Goal: Find contact information: Find contact information

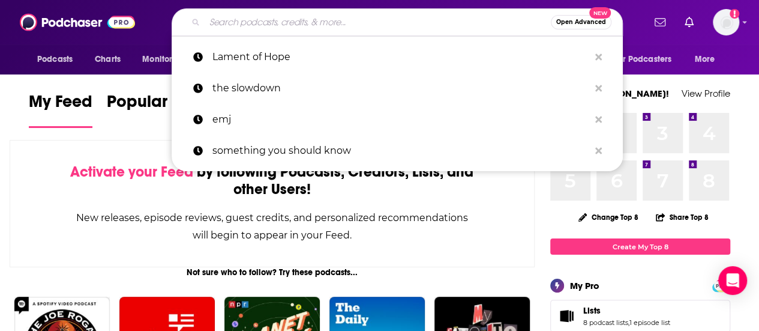
click at [271, 31] on input "Search podcasts, credits, & more..." at bounding box center [378, 22] width 346 height 19
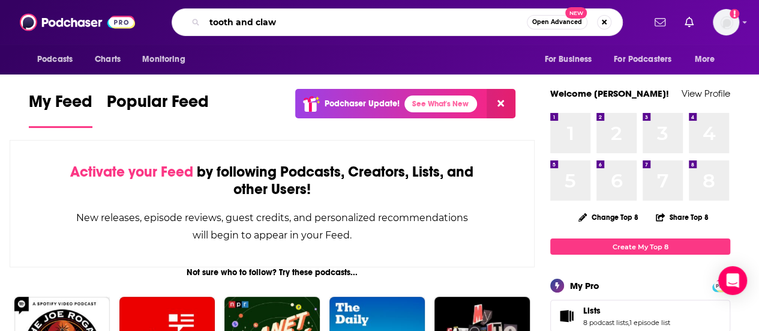
type input "tooth and claw"
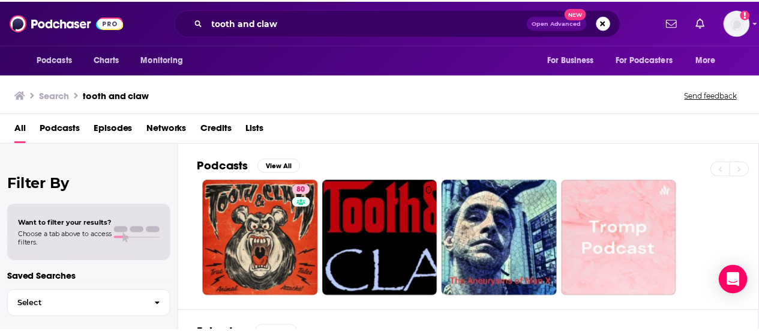
scroll to position [17, 0]
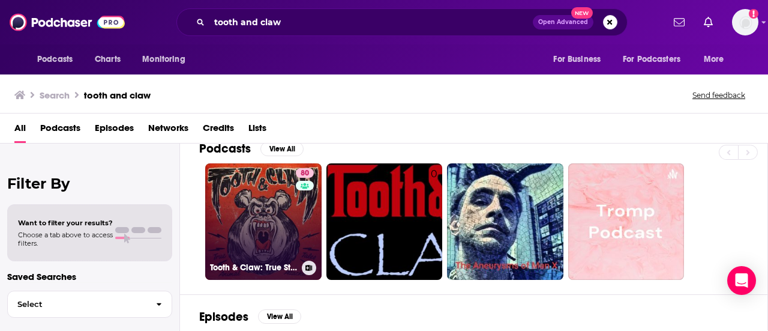
click at [279, 195] on link "80 Tooth & Claw: True Stories of Animal Attacks" at bounding box center [263, 221] width 116 height 116
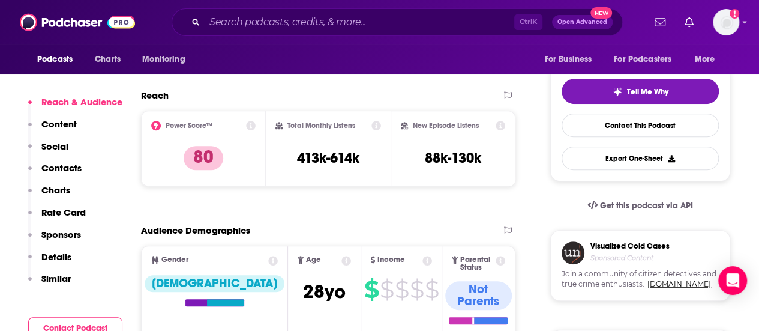
scroll to position [257, 0]
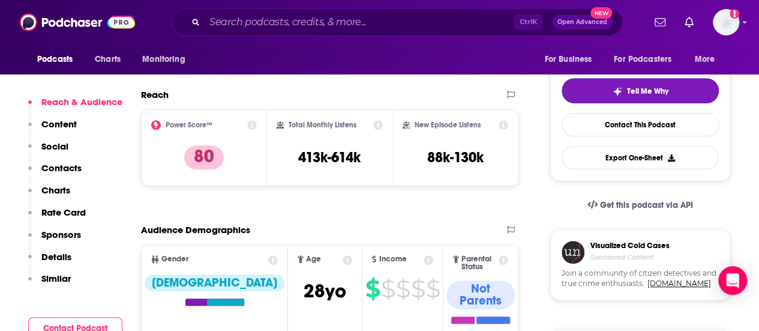
click at [68, 167] on p "Contacts" at bounding box center [61, 167] width 40 height 11
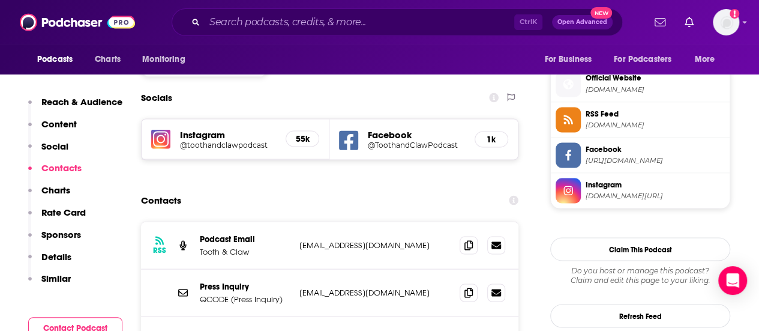
scroll to position [1050, 0]
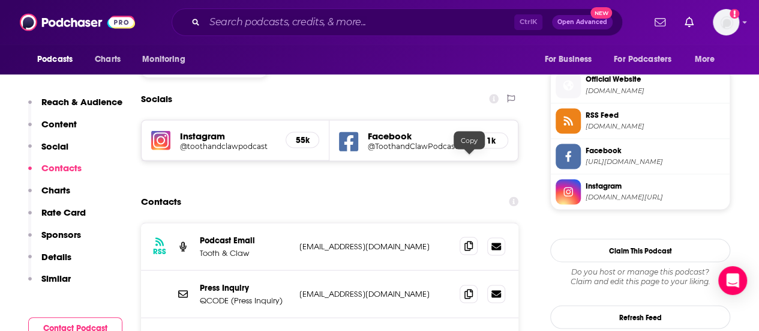
click at [466, 241] on icon at bounding box center [468, 246] width 8 height 10
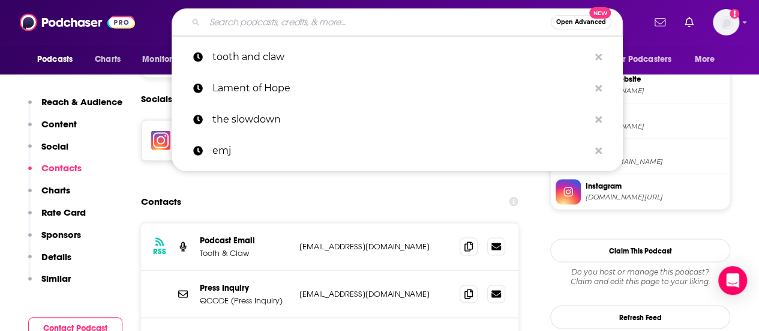
click at [298, 20] on input "Search podcasts, credits, & more..." at bounding box center [378, 22] width 346 height 19
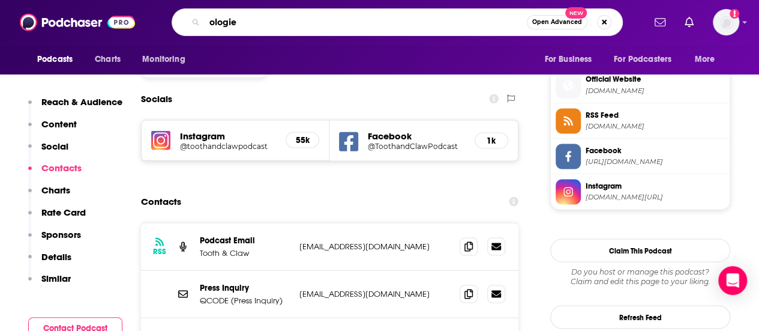
type input "ologies"
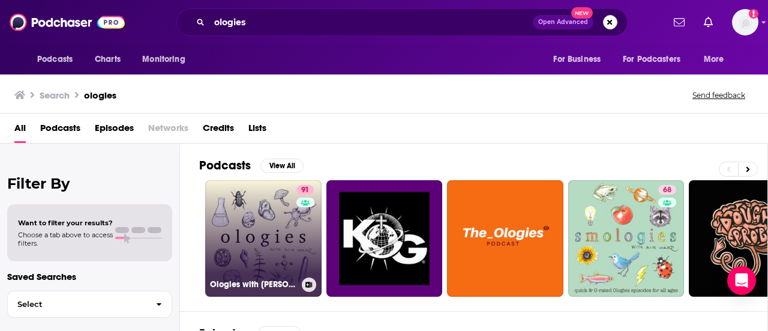
click at [287, 217] on link "91 Ologies with [PERSON_NAME]" at bounding box center [263, 238] width 116 height 116
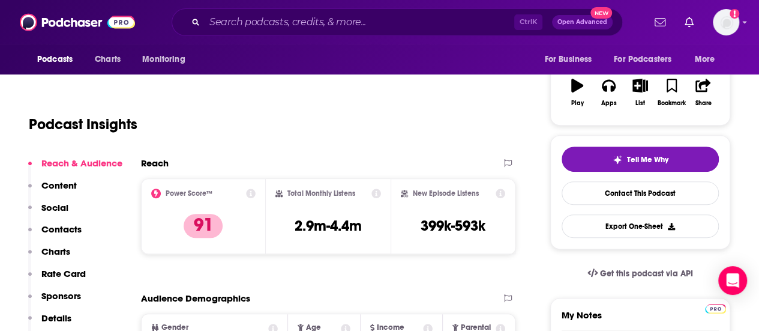
scroll to position [190, 0]
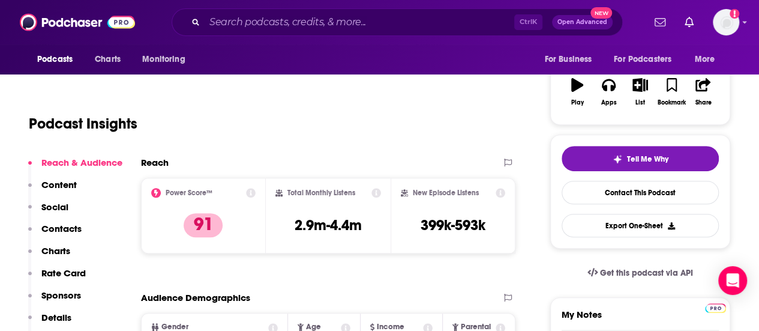
click at [74, 229] on p "Contacts" at bounding box center [61, 228] width 40 height 11
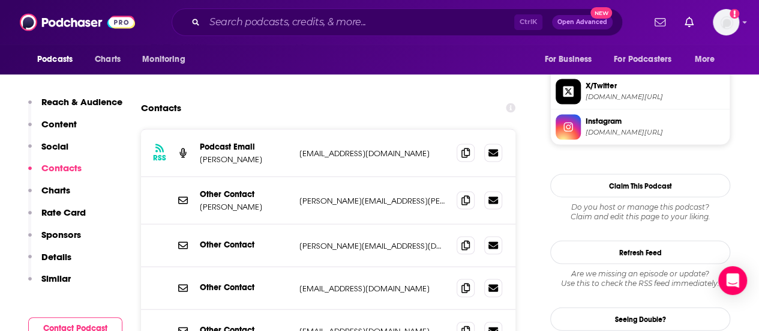
scroll to position [1127, 0]
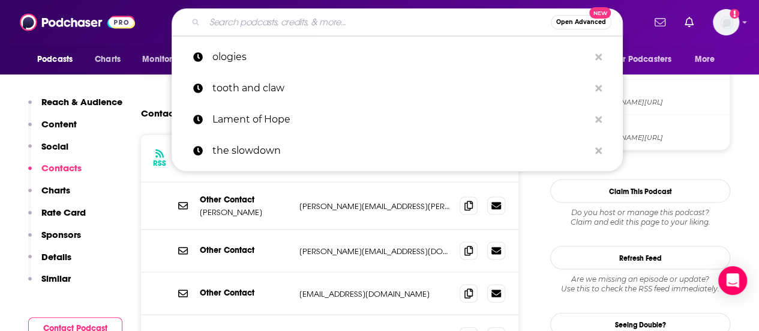
click at [286, 24] on input "Search podcasts, credits, & more..." at bounding box center [378, 22] width 346 height 19
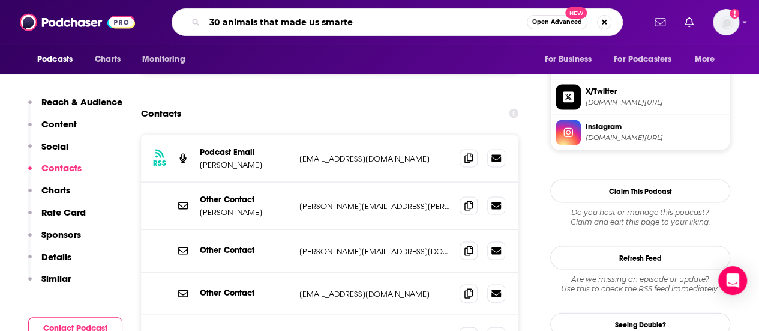
type input "30 animals that made us smarter"
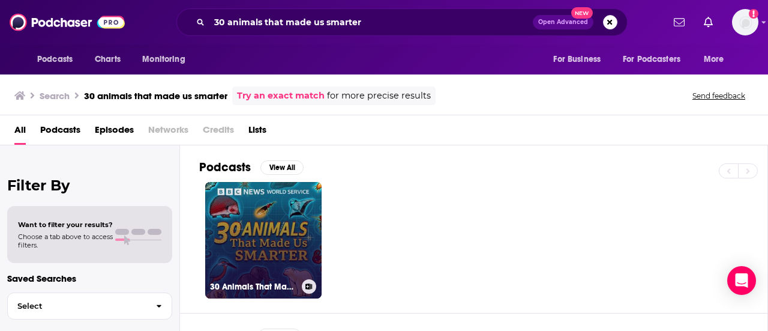
click at [292, 245] on link "30 Animals That Made Us Smarter" at bounding box center [263, 240] width 116 height 116
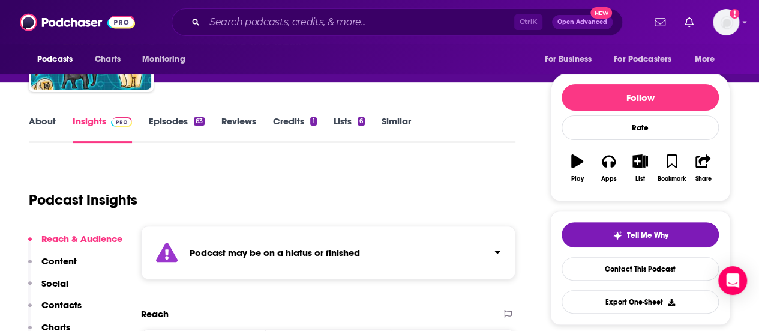
scroll to position [195, 0]
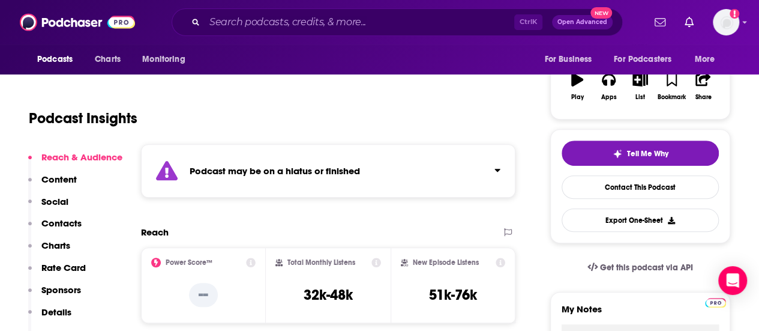
click at [370, 158] on div "Podcast may be on a hiatus or finished" at bounding box center [328, 170] width 374 height 53
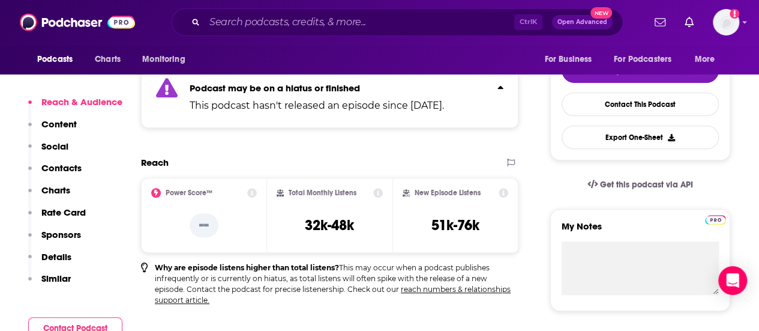
scroll to position [277, 0]
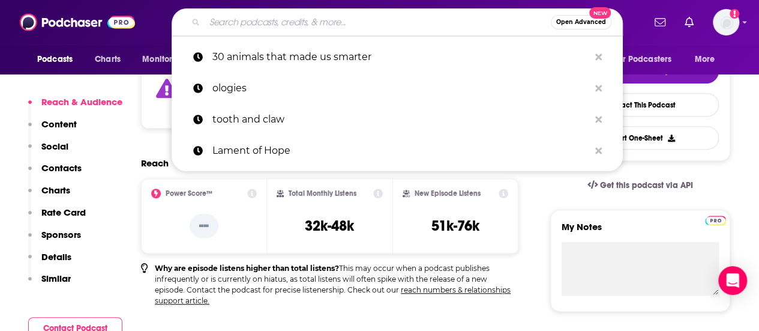
click at [379, 19] on input "Search podcasts, credits, & more..." at bounding box center [378, 22] width 346 height 19
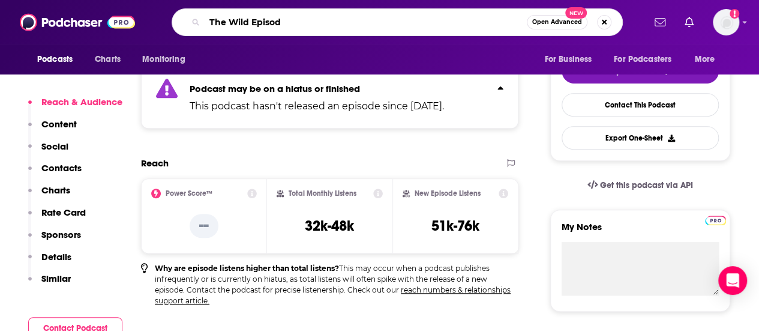
type input "The Wild Episode"
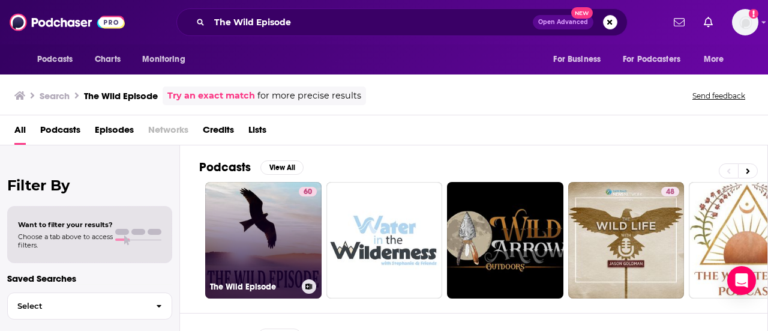
click at [249, 233] on link "60 The Wild Episode" at bounding box center [263, 240] width 116 height 116
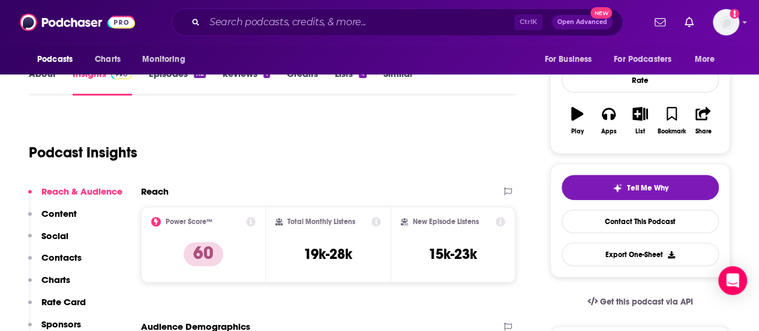
scroll to position [178, 0]
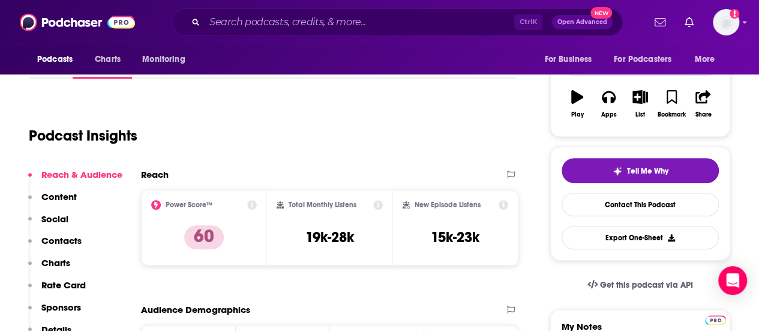
click at [62, 238] on p "Contacts" at bounding box center [61, 240] width 40 height 11
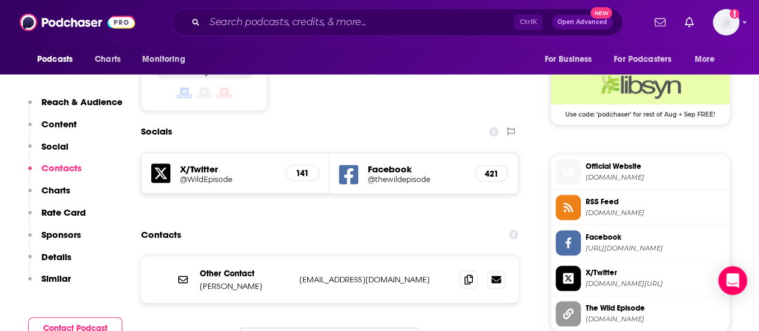
scroll to position [975, 0]
click at [468, 273] on icon at bounding box center [468, 278] width 8 height 10
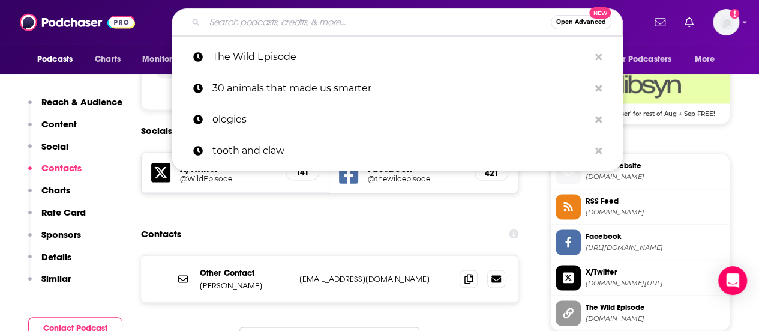
click at [316, 17] on input "Search podcasts, credits, & more..." at bounding box center [378, 22] width 346 height 19
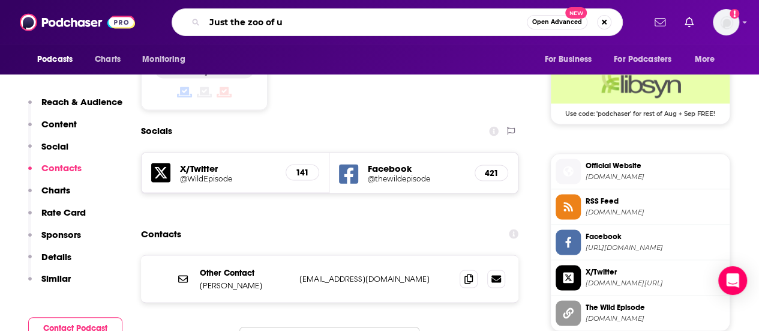
type input "Just the zoo of us"
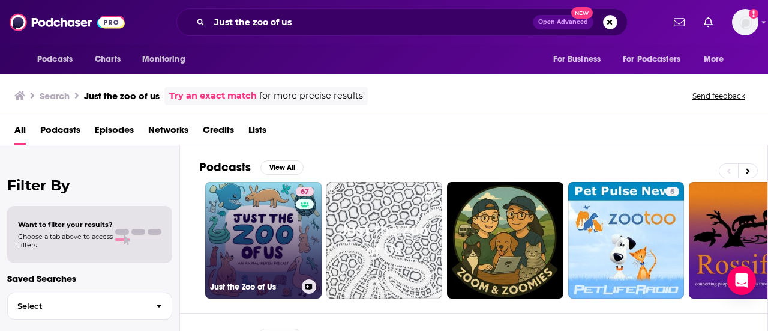
click at [275, 220] on link "67 Just the Zoo of Us" at bounding box center [263, 240] width 116 height 116
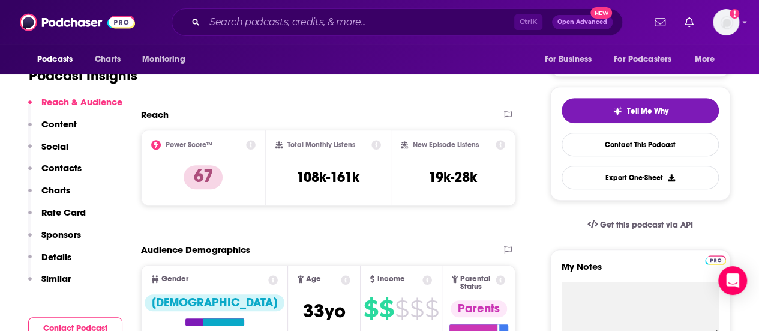
scroll to position [238, 0]
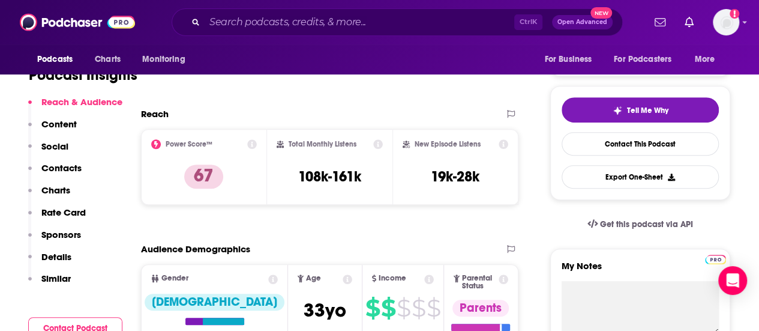
click at [49, 163] on p "Contacts" at bounding box center [61, 167] width 40 height 11
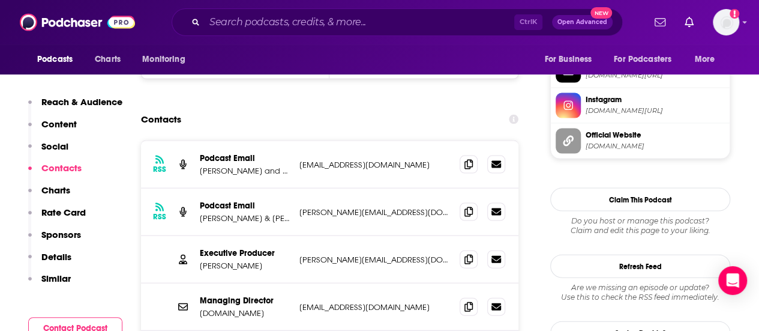
scroll to position [1190, 0]
click at [468, 206] on icon at bounding box center [468, 211] width 8 height 10
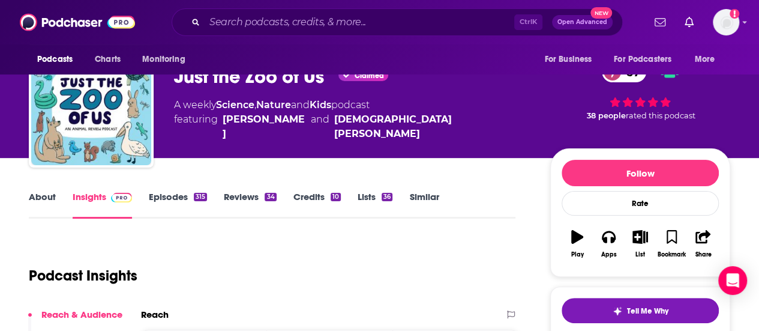
scroll to position [0, 0]
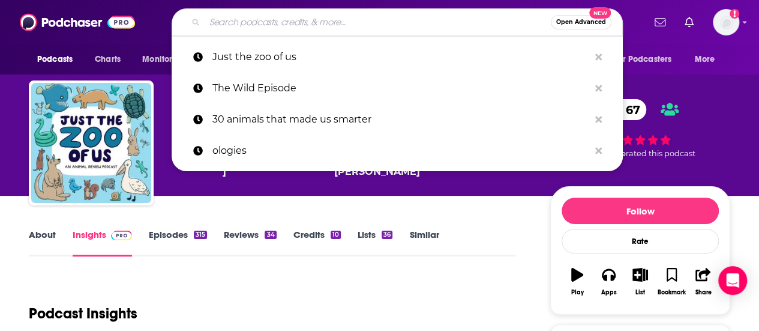
click at [335, 19] on input "Search podcasts, credits, & more..." at bounding box center [378, 22] width 346 height 19
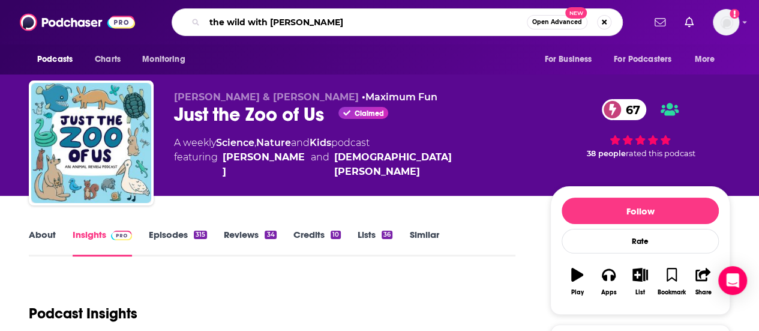
type input "the wild with [PERSON_NAME]"
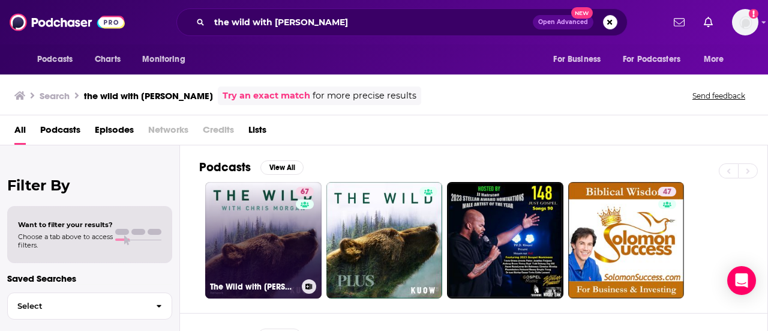
click at [269, 220] on link "67 The Wild with [PERSON_NAME]" at bounding box center [263, 240] width 116 height 116
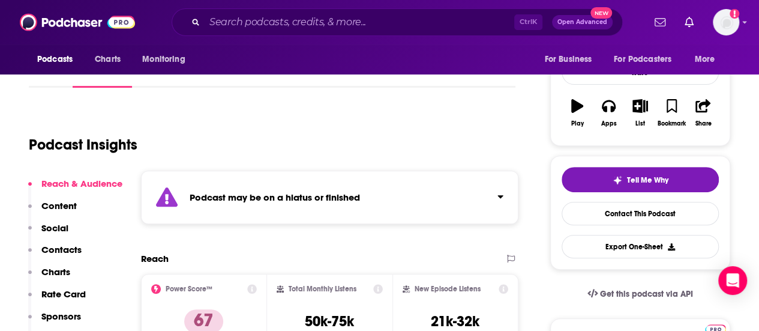
scroll to position [168, 0]
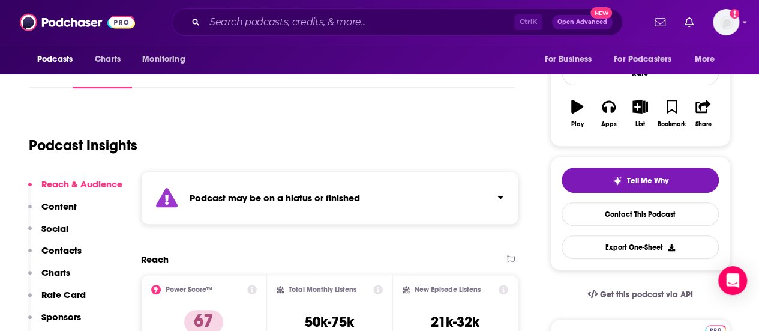
click at [282, 193] on strong "Podcast may be on a hiatus or finished" at bounding box center [275, 197] width 170 height 11
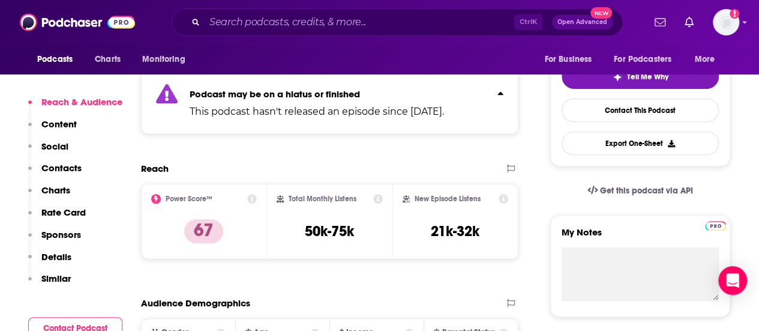
scroll to position [273, 0]
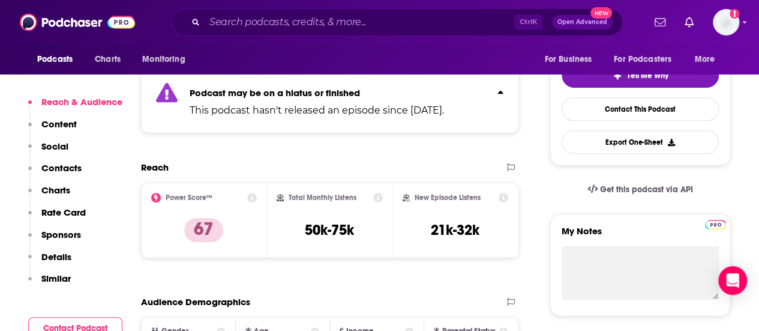
click at [57, 163] on p "Contacts" at bounding box center [61, 167] width 40 height 11
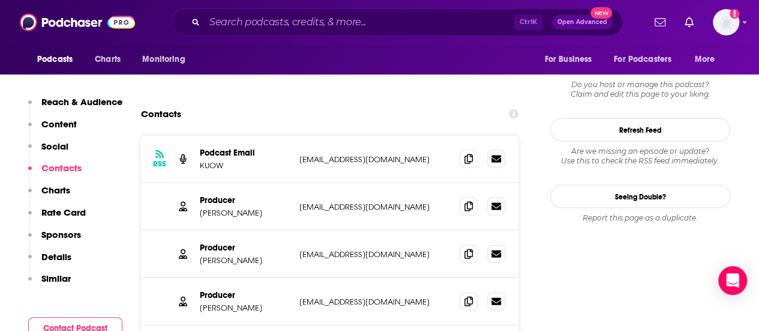
scroll to position [1208, 0]
click at [475, 197] on span at bounding box center [469, 206] width 18 height 18
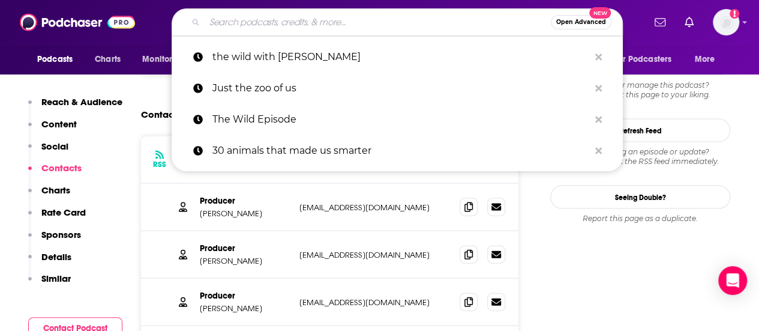
click at [290, 17] on input "Search podcasts, credits, & more..." at bounding box center [378, 22] width 346 height 19
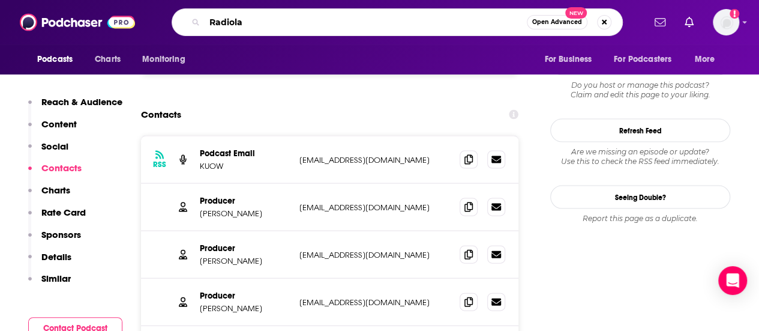
type input "Radiolab"
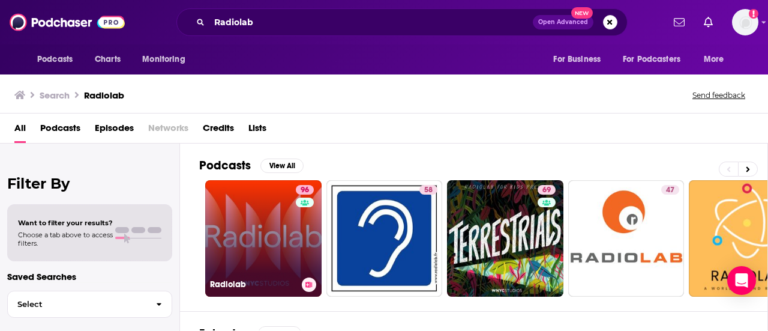
click at [263, 230] on link "96 Radiolab" at bounding box center [263, 238] width 116 height 116
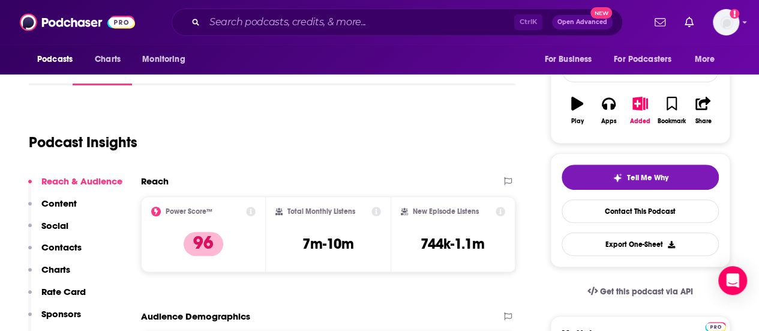
scroll to position [172, 0]
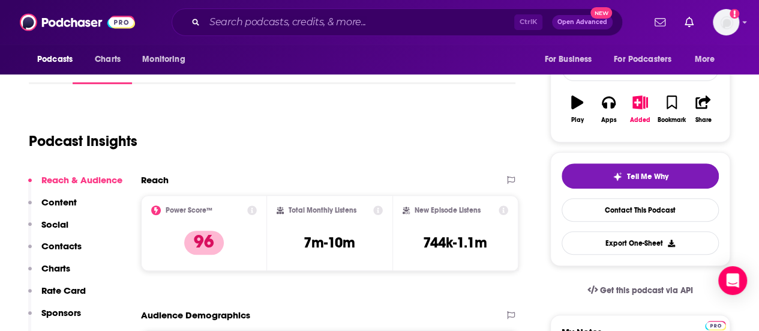
click at [64, 248] on p "Contacts" at bounding box center [61, 245] width 40 height 11
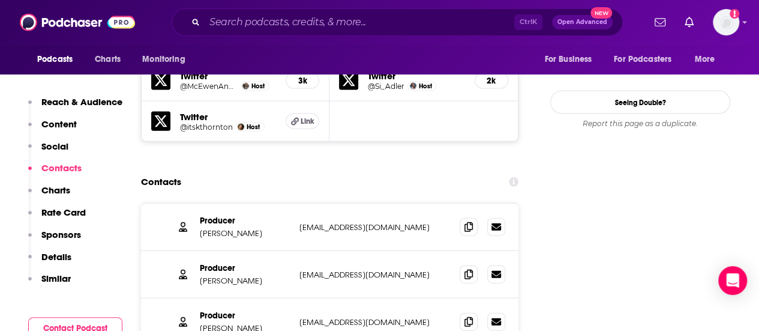
scroll to position [1304, 0]
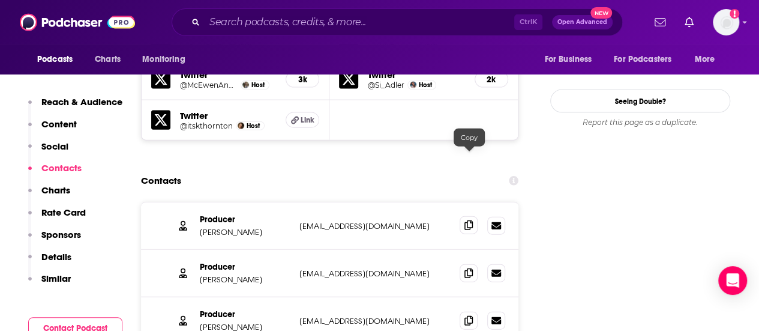
click at [471, 220] on icon at bounding box center [468, 225] width 8 height 10
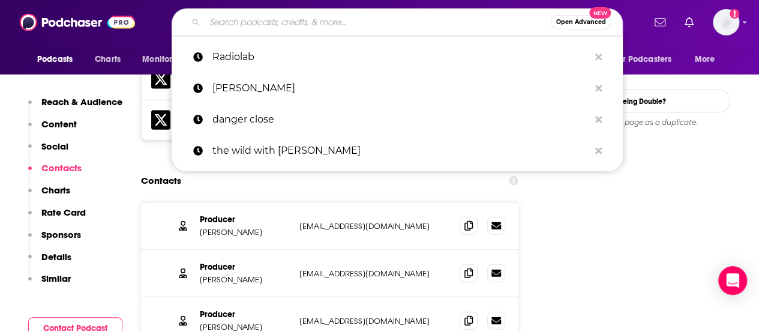
click at [308, 19] on input "Search podcasts, credits, & more..." at bounding box center [378, 22] width 346 height 19
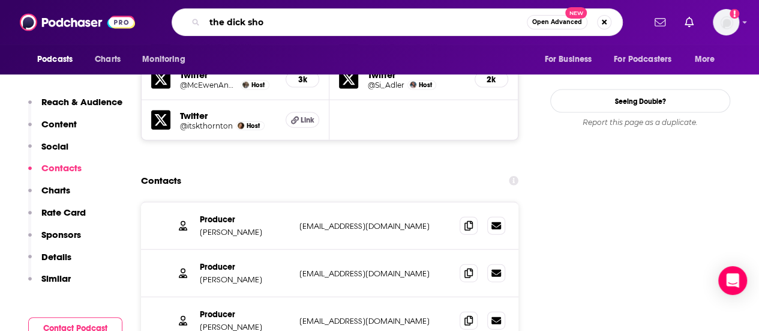
type input "the dick show"
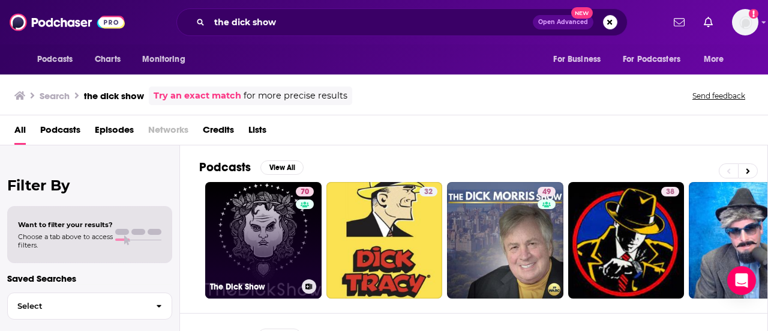
click at [242, 241] on link "70 The Dick Show" at bounding box center [263, 240] width 116 height 116
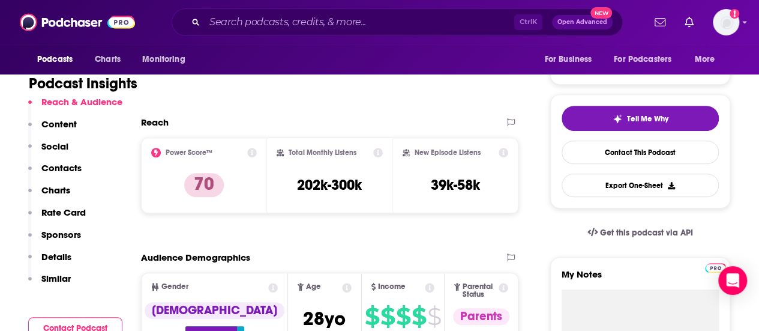
scroll to position [229, 0]
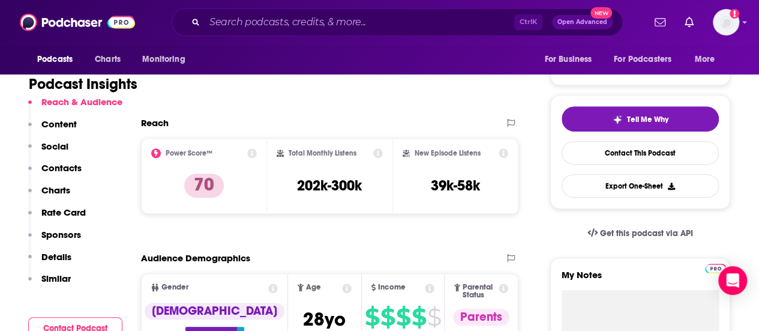
click at [47, 163] on p "Contacts" at bounding box center [61, 167] width 40 height 11
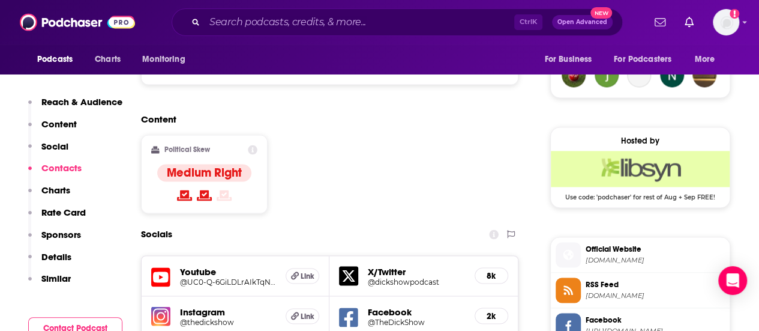
scroll to position [1057, 0]
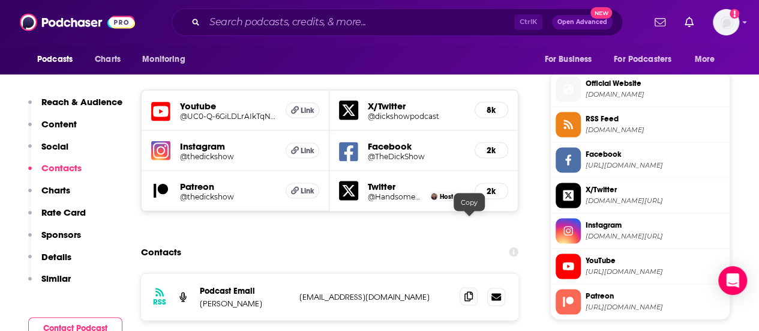
click at [471, 287] on span at bounding box center [469, 296] width 18 height 18
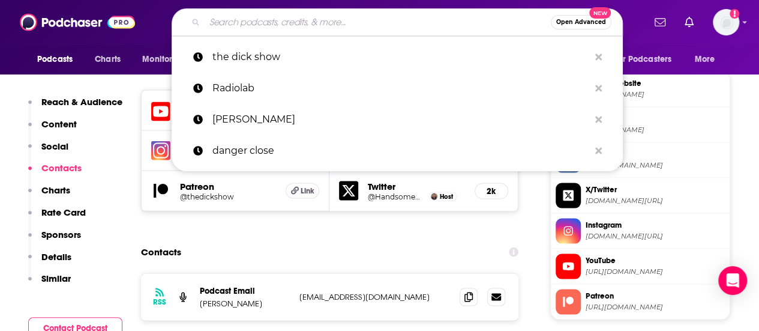
click at [313, 25] on input "Search podcasts, credits, & more..." at bounding box center [378, 22] width 346 height 19
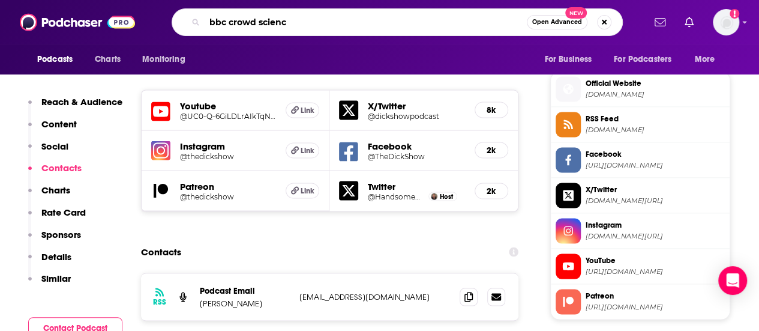
type input "bbc crowd science"
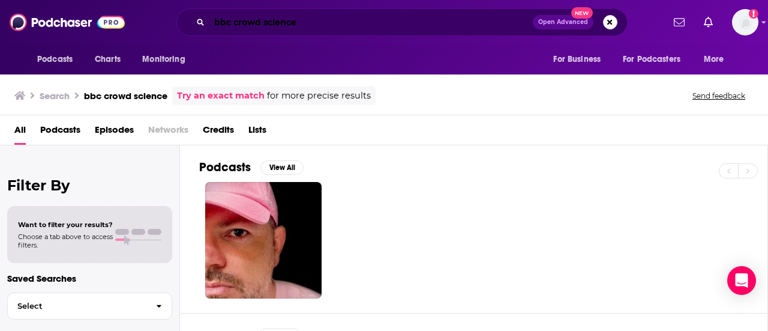
click at [259, 16] on input "bbc crowd science" at bounding box center [370, 22] width 323 height 19
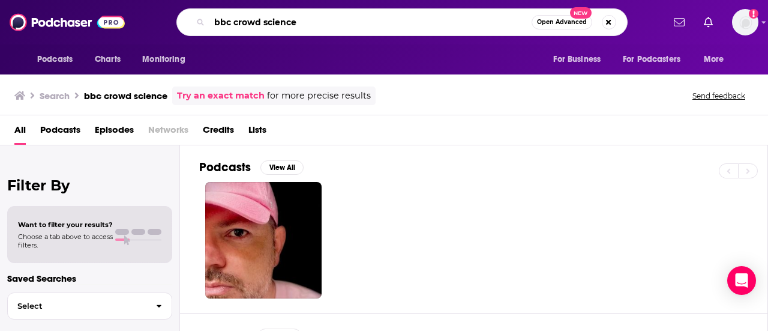
click at [259, 16] on input "bbc crowd science" at bounding box center [370, 22] width 322 height 19
type input "CrowdScience"
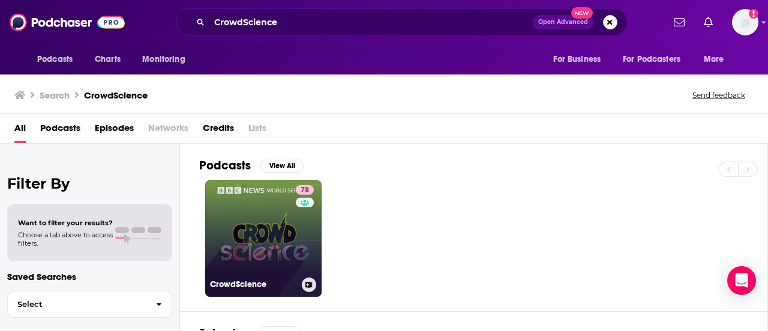
click at [243, 244] on link "78 CrowdScience" at bounding box center [263, 238] width 116 height 116
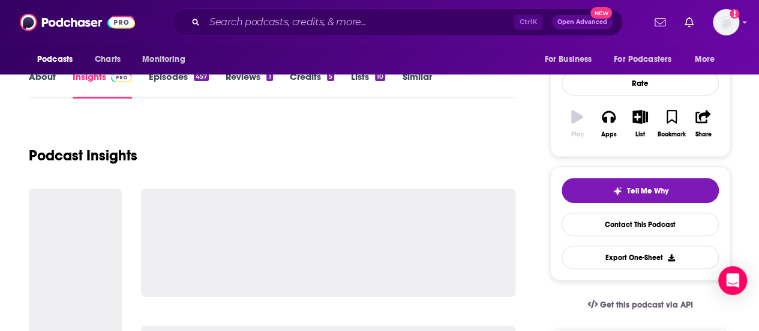
scroll to position [158, 0]
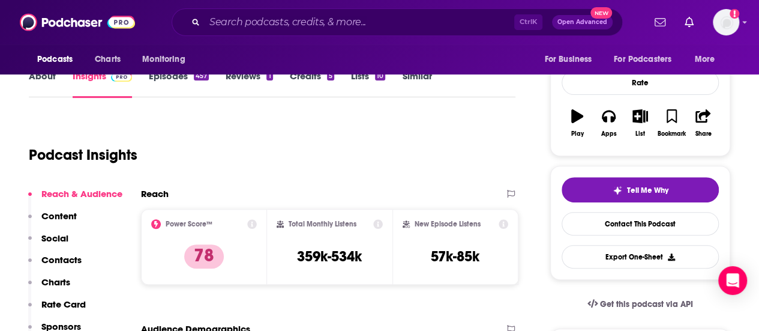
click at [62, 248] on button "Social" at bounding box center [48, 243] width 40 height 22
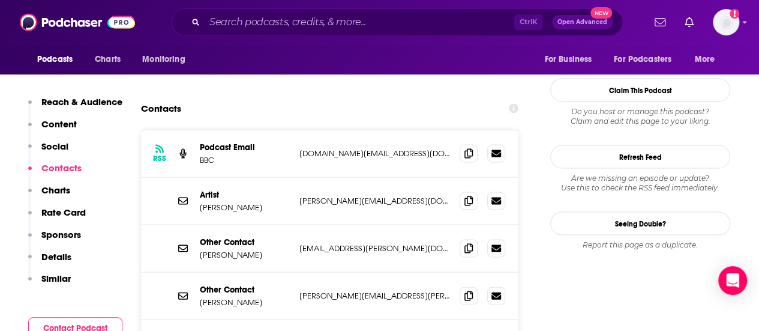
scroll to position [1145, 0]
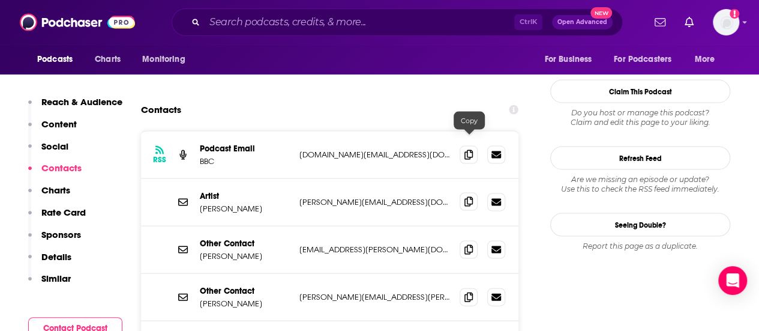
click at [467, 197] on icon at bounding box center [468, 202] width 8 height 10
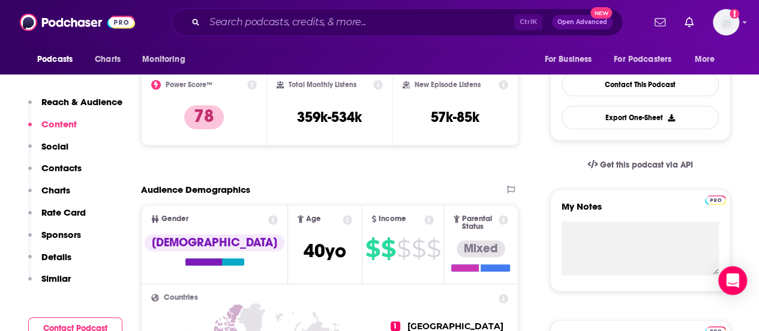
scroll to position [233, 0]
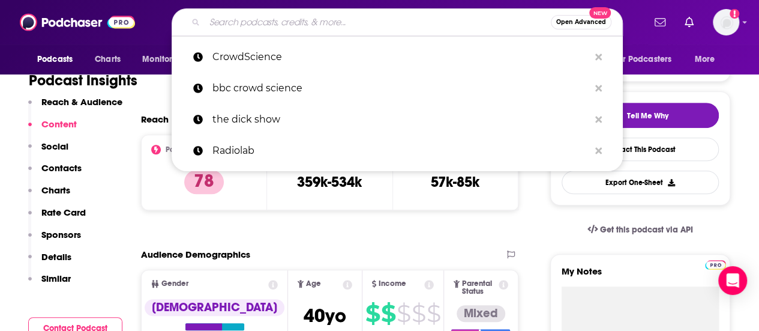
click at [241, 23] on input "Search podcasts, credits, & more..." at bounding box center [378, 22] width 346 height 19
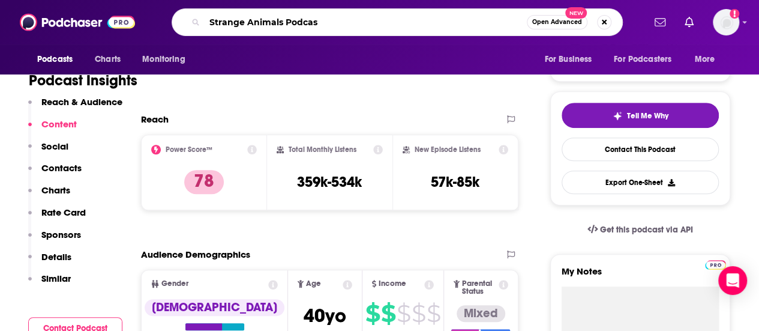
type input "Strange Animals Podcast"
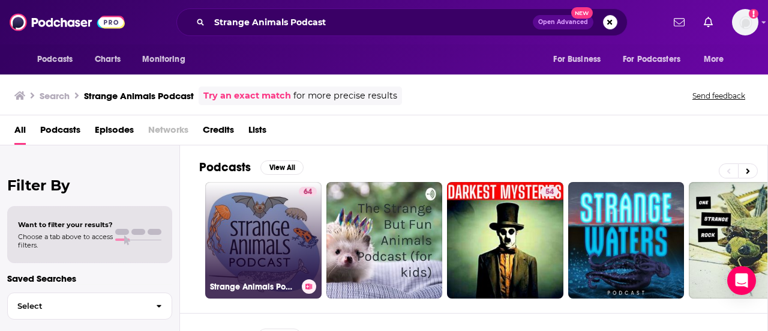
click at [275, 217] on link "64 Strange Animals Podcast" at bounding box center [263, 240] width 116 height 116
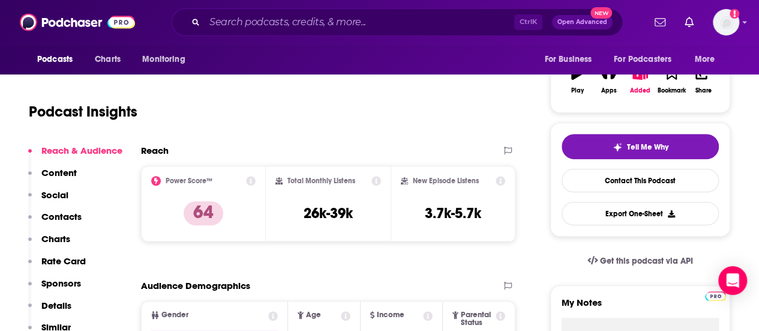
scroll to position [202, 0]
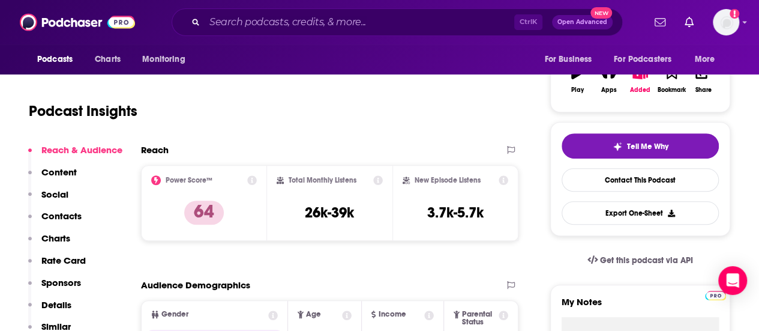
click at [72, 211] on p "Contacts" at bounding box center [61, 215] width 40 height 11
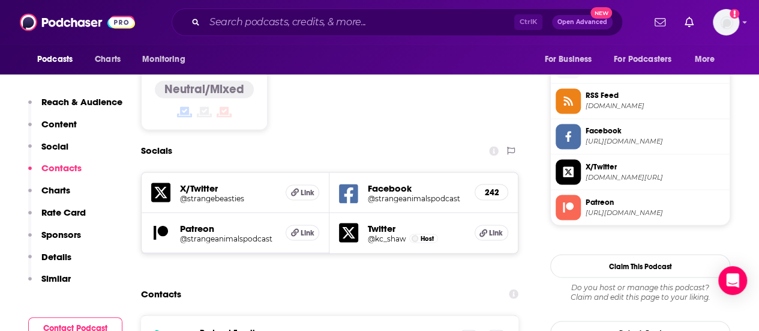
scroll to position [1016, 0]
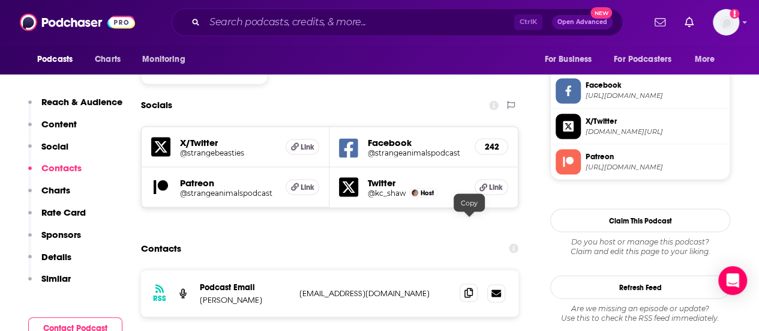
click at [467, 287] on icon at bounding box center [468, 292] width 8 height 10
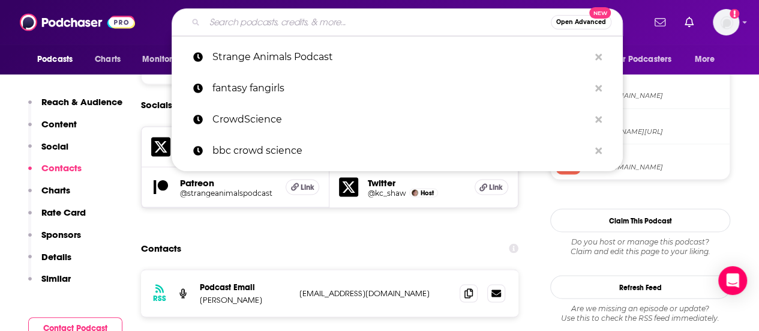
click at [367, 26] on input "Search podcasts, credits, & more..." at bounding box center [378, 22] width 346 height 19
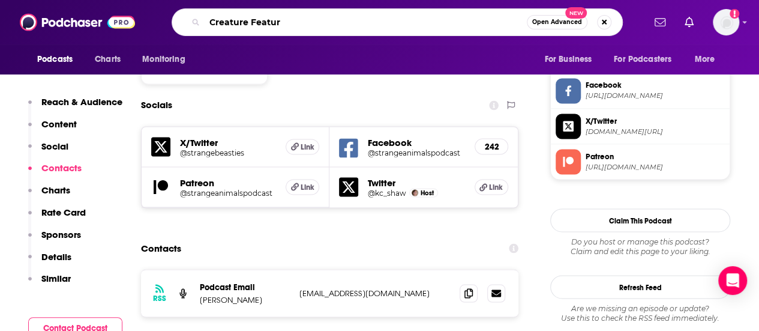
type input "Creature Feature"
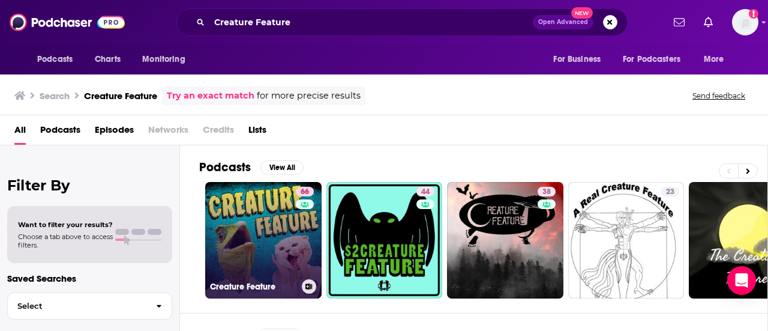
click at [293, 227] on link "66 Creature Feature" at bounding box center [263, 240] width 116 height 116
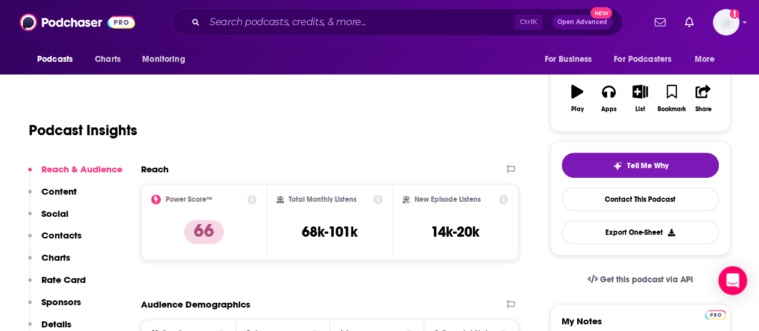
scroll to position [184, 0]
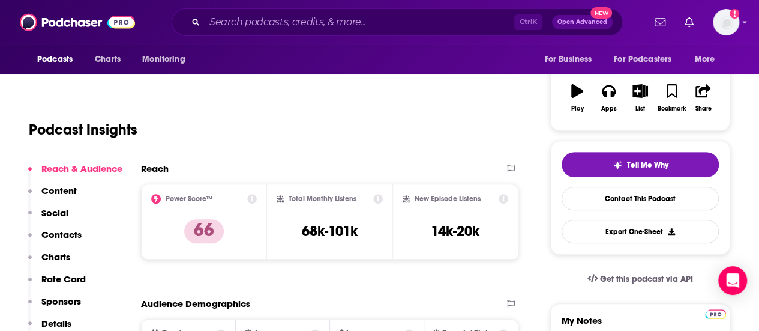
click at [73, 230] on p "Contacts" at bounding box center [61, 234] width 40 height 11
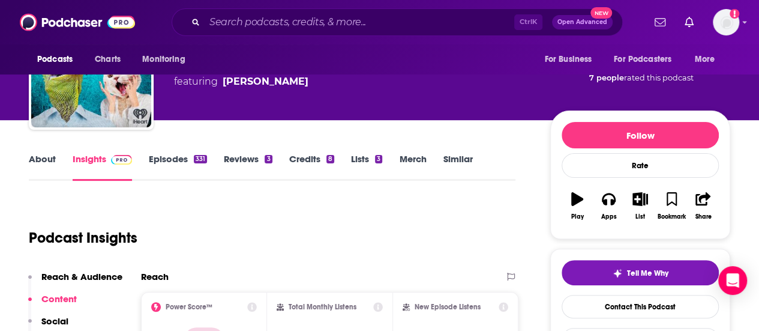
scroll to position [75, 0]
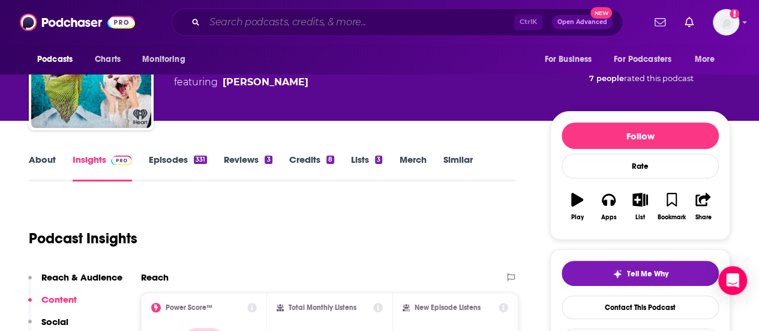
click at [295, 23] on input "Search podcasts, credits, & more..." at bounding box center [360, 22] width 310 height 19
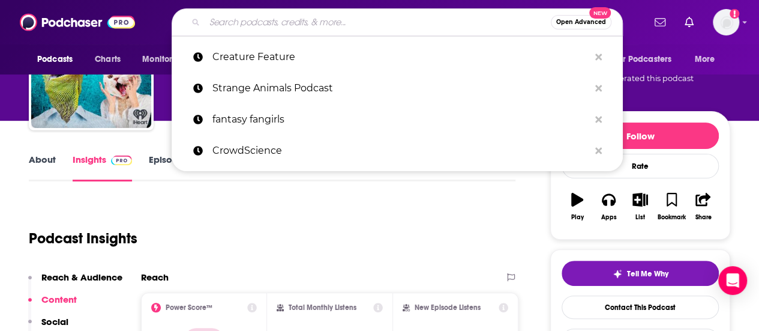
paste input "Creature Feature"
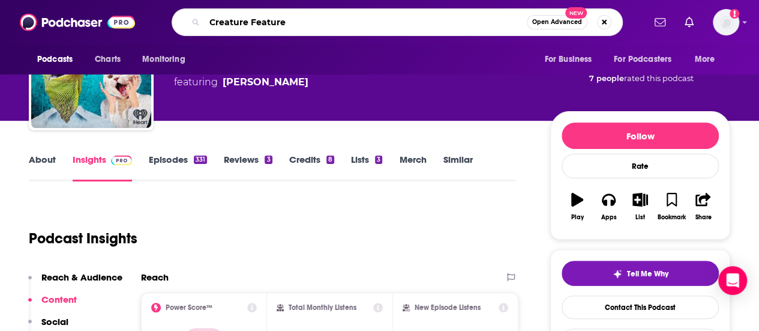
click at [293, 22] on input "Creature Feature" at bounding box center [366, 22] width 322 height 19
paste input "Going Wild with [PERSON_NAME]"
type input "Going Wild with [PERSON_NAME]"
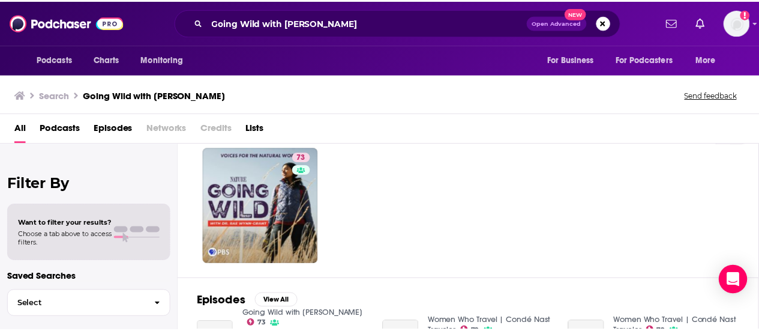
scroll to position [33, 0]
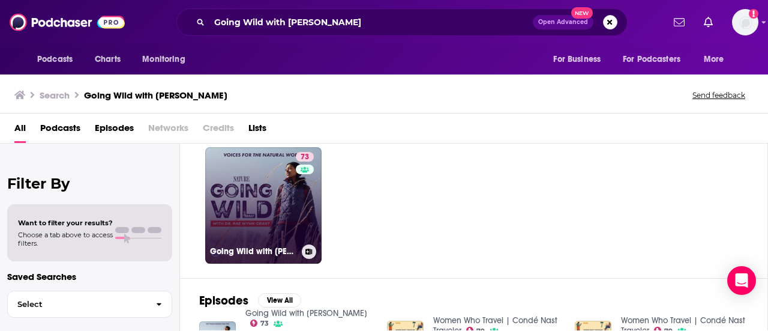
click at [294, 192] on link "73 Going Wild with [PERSON_NAME]" at bounding box center [263, 205] width 116 height 116
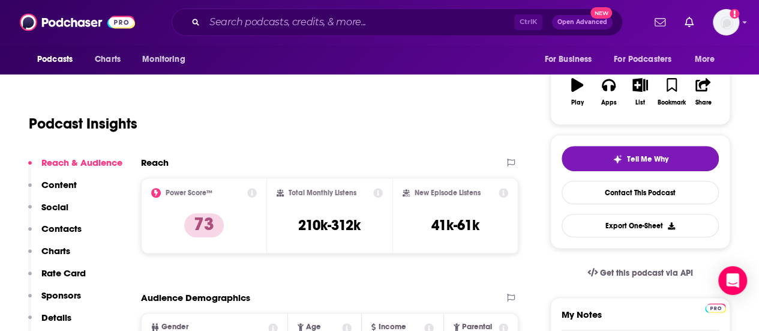
scroll to position [190, 0]
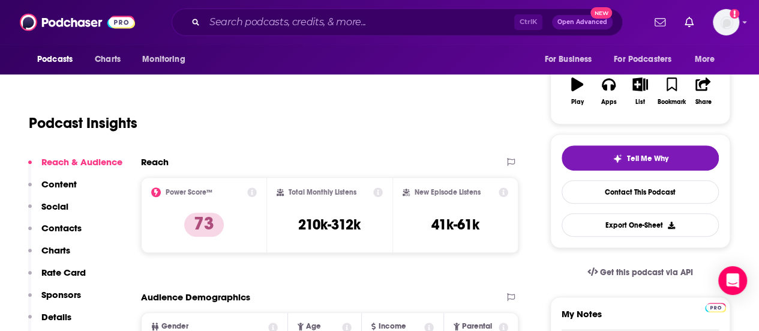
click at [70, 225] on p "Contacts" at bounding box center [61, 227] width 40 height 11
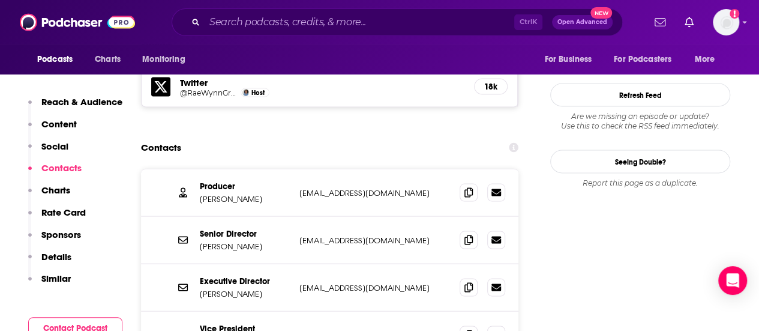
scroll to position [1067, 0]
click at [468, 186] on icon at bounding box center [468, 191] width 8 height 10
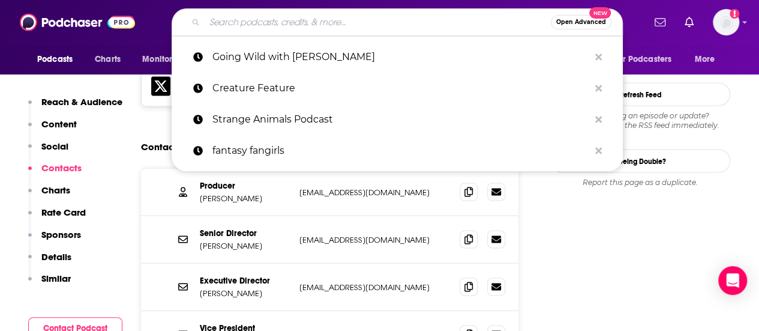
click at [313, 22] on input "Search podcasts, credits, & more..." at bounding box center [378, 22] width 346 height 19
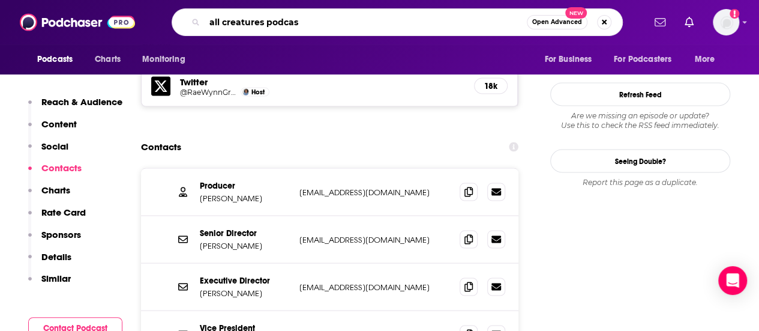
type input "all creatures podcast"
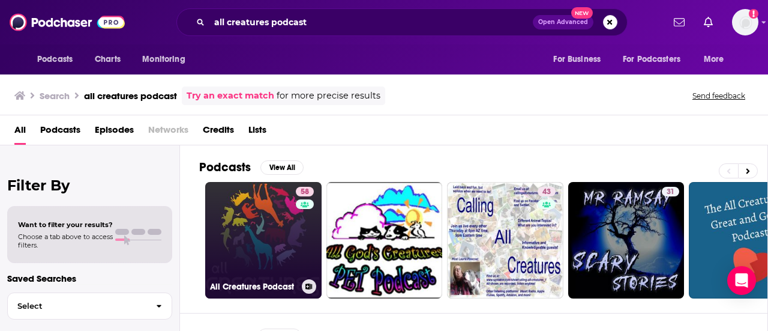
click at [263, 206] on link "58 All Creatures Podcast" at bounding box center [263, 240] width 116 height 116
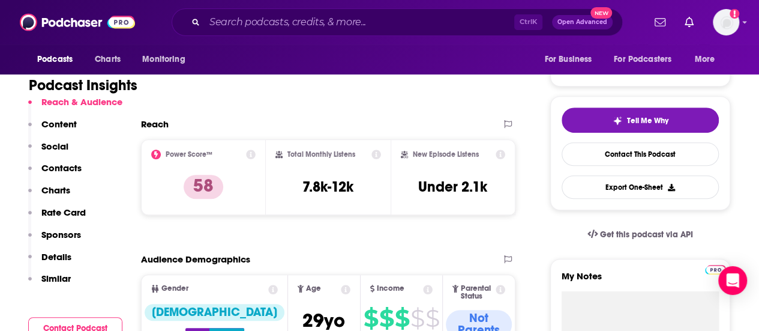
scroll to position [229, 0]
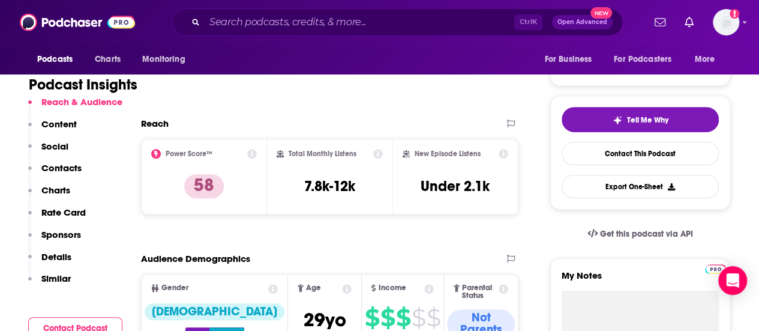
click at [56, 169] on p "Contacts" at bounding box center [61, 167] width 40 height 11
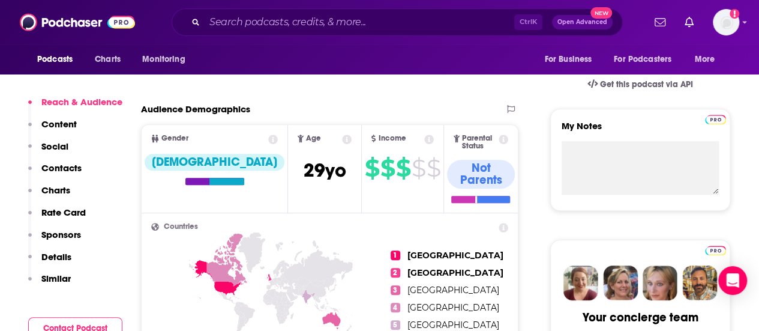
scroll to position [388, 0]
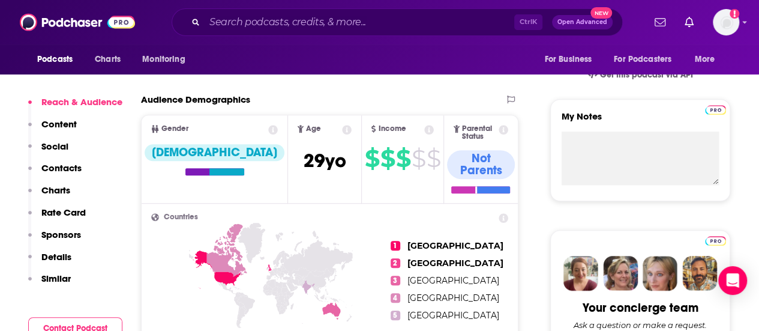
click at [76, 176] on button "Contacts" at bounding box center [54, 173] width 53 height 22
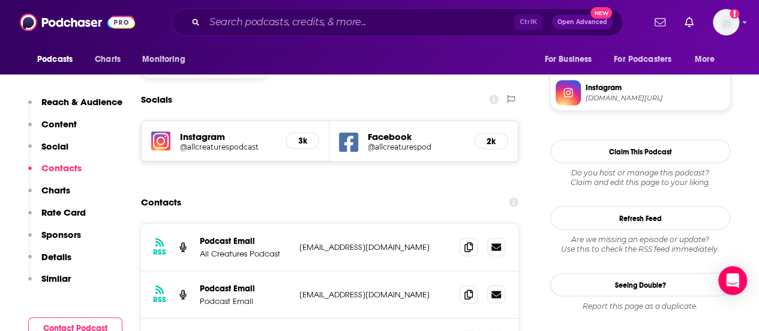
scroll to position [1049, 0]
click at [469, 289] on icon at bounding box center [468, 294] width 8 height 10
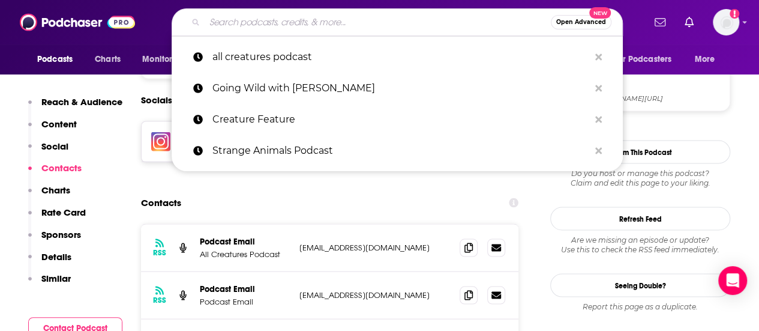
click at [341, 22] on input "Search podcasts, credits, & more..." at bounding box center [378, 22] width 346 height 19
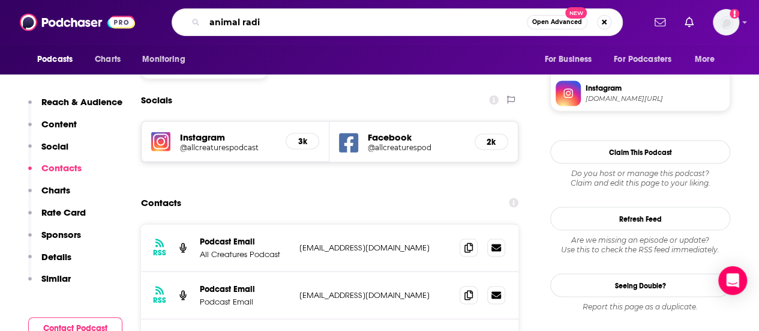
type input "animal radio"
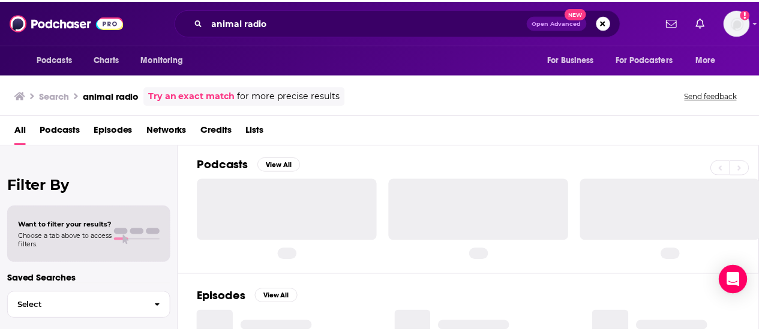
scroll to position [4, 0]
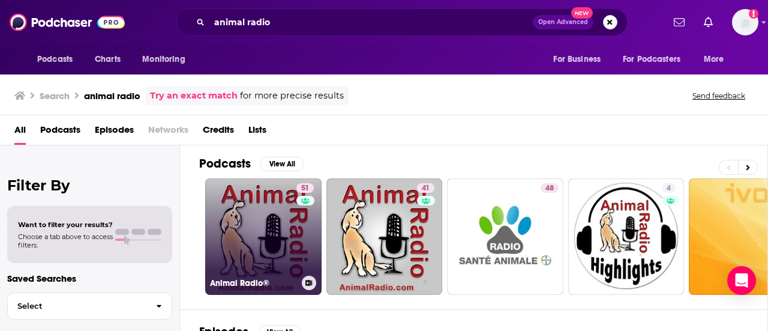
click at [268, 200] on link "51 Animal Radio®" at bounding box center [263, 236] width 116 height 116
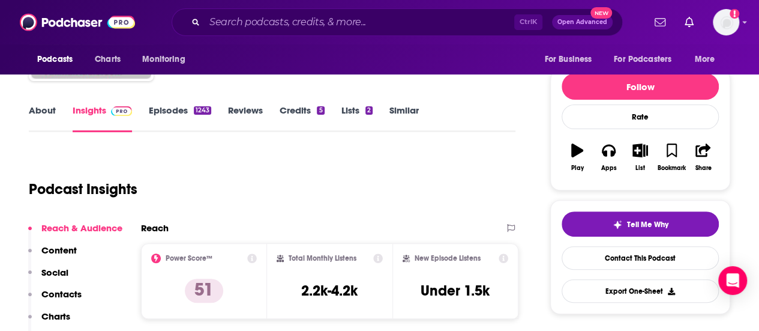
scroll to position [154, 0]
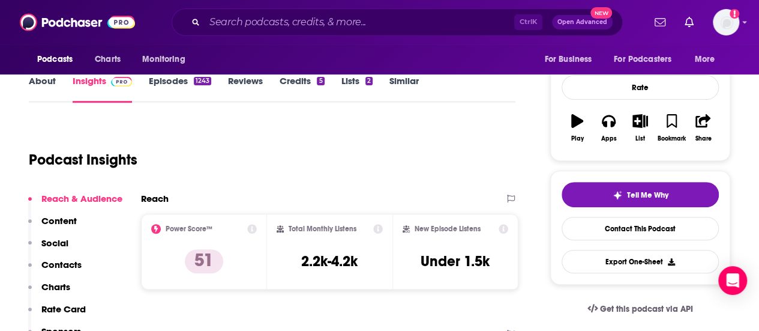
click at [43, 81] on link "About" at bounding box center [42, 89] width 27 height 28
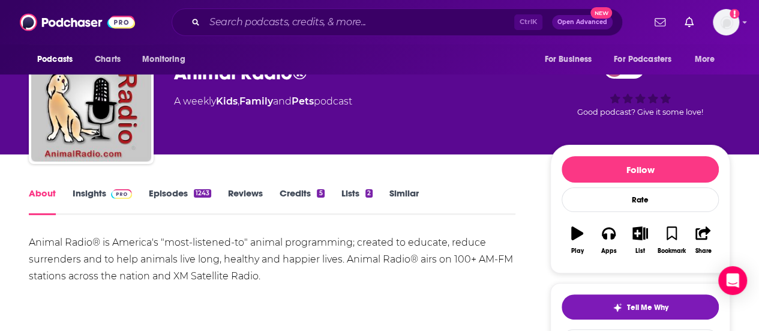
scroll to position [43, 0]
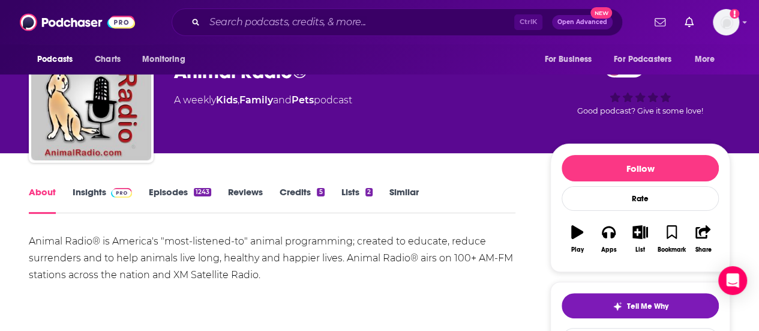
click at [86, 192] on link "Insights" at bounding box center [102, 200] width 59 height 28
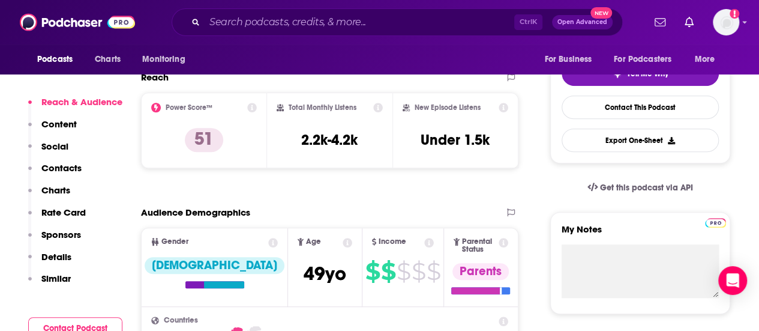
scroll to position [275, 0]
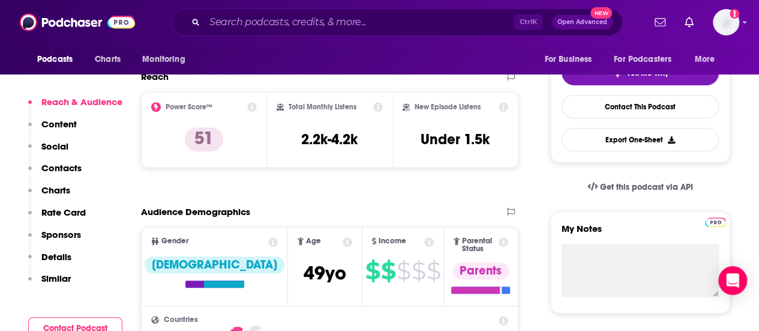
click at [71, 167] on p "Contacts" at bounding box center [61, 167] width 40 height 11
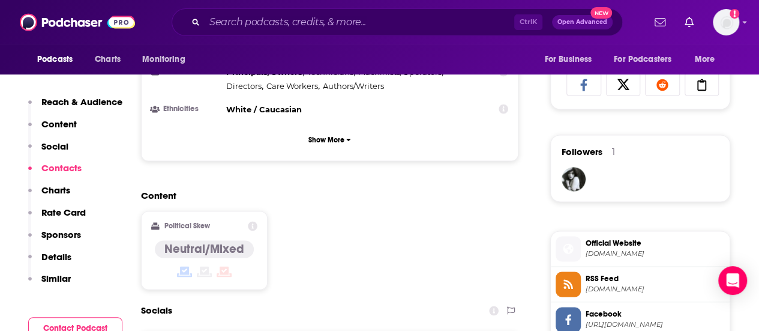
scroll to position [961, 0]
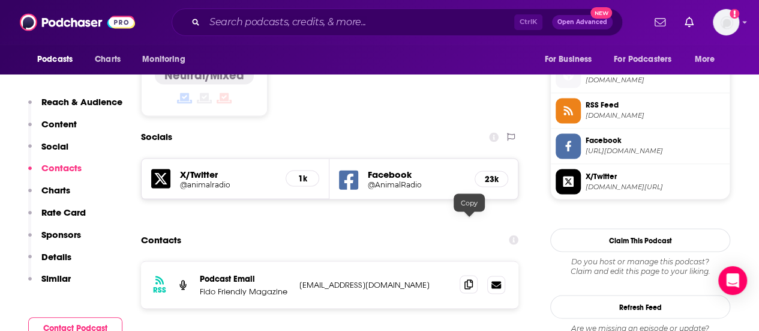
click at [466, 279] on icon at bounding box center [468, 284] width 8 height 10
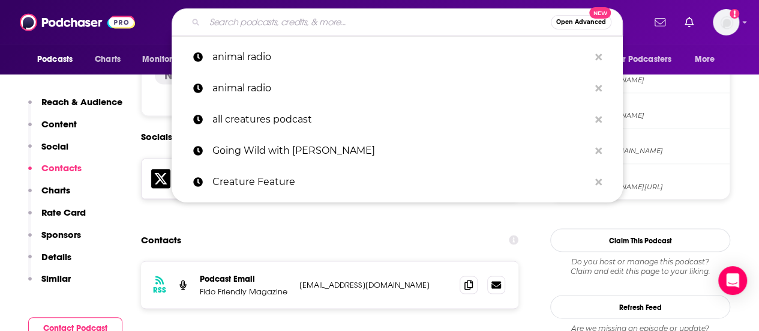
click at [275, 27] on input "Search podcasts, credits, & more..." at bounding box center [378, 22] width 346 height 19
paste input "Animals at Home Network"
type input "Animals at Home Network"
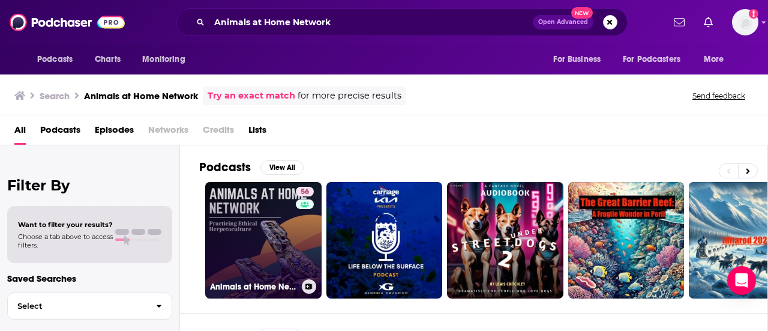
click at [298, 218] on div "56" at bounding box center [306, 233] width 21 height 92
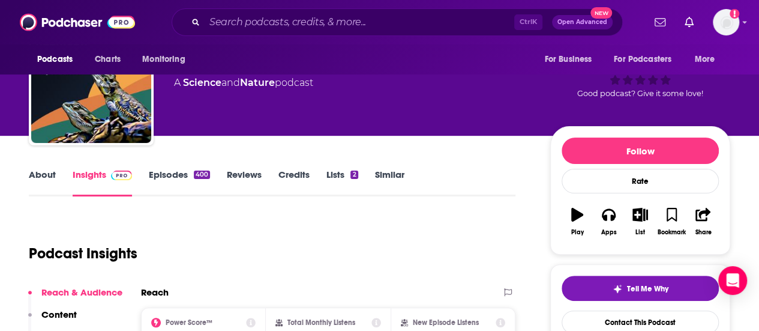
scroll to position [59, 0]
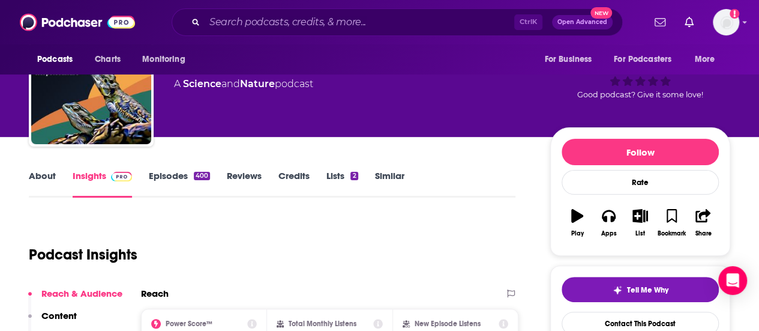
click at [43, 176] on link "About" at bounding box center [42, 184] width 27 height 28
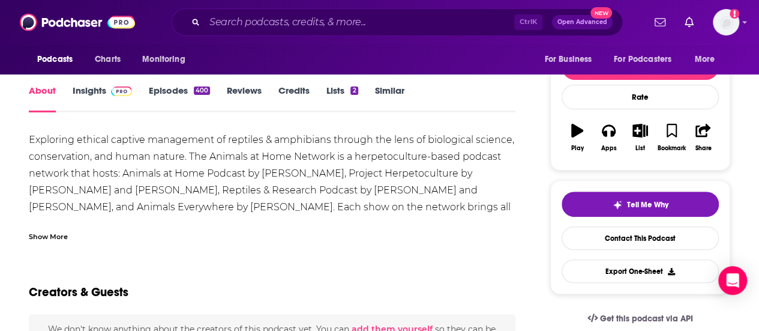
scroll to position [145, 0]
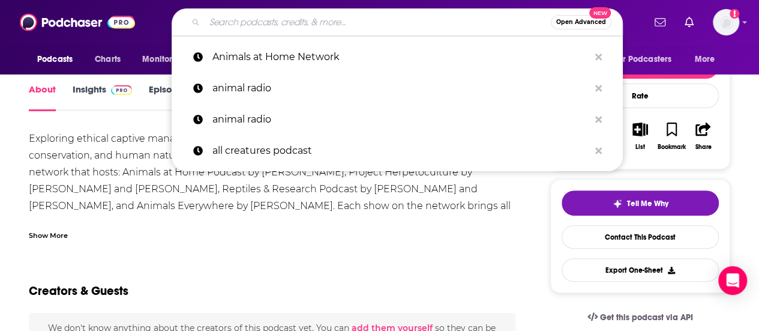
click at [387, 21] on input "Search podcasts, credits, & more..." at bounding box center [378, 22] width 346 height 19
paste input "The Animal Law Podcast"
type input "The Animal Law Podcast"
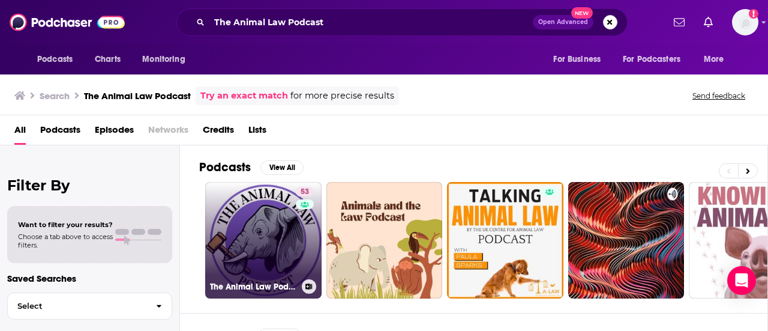
click at [251, 223] on link "53 The Animal Law Podcast" at bounding box center [263, 240] width 116 height 116
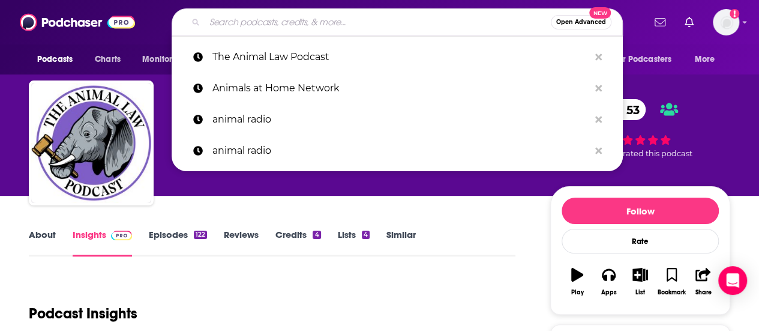
click at [325, 18] on input "Search podcasts, credits, & more..." at bounding box center [378, 22] width 346 height 19
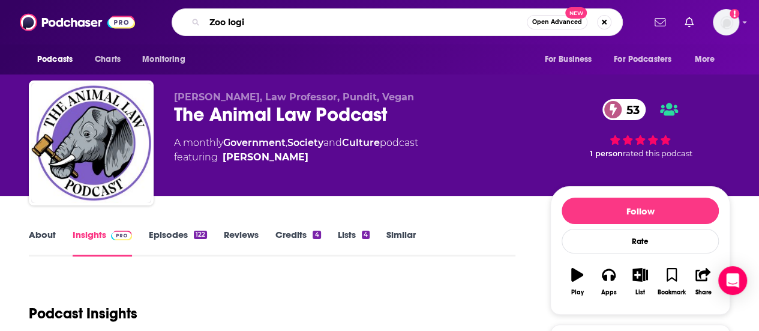
type input "Zoo logic"
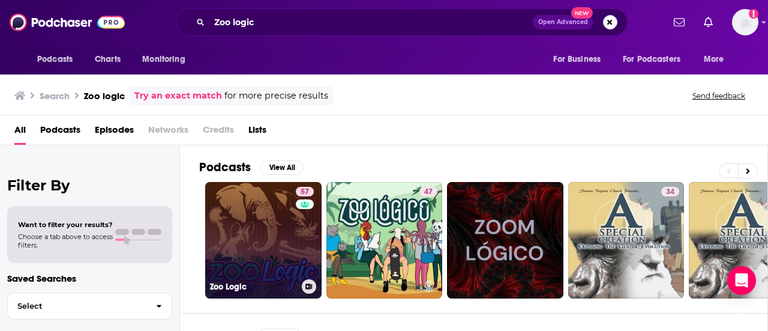
click at [248, 242] on link "57 Zoo Logic" at bounding box center [263, 240] width 116 height 116
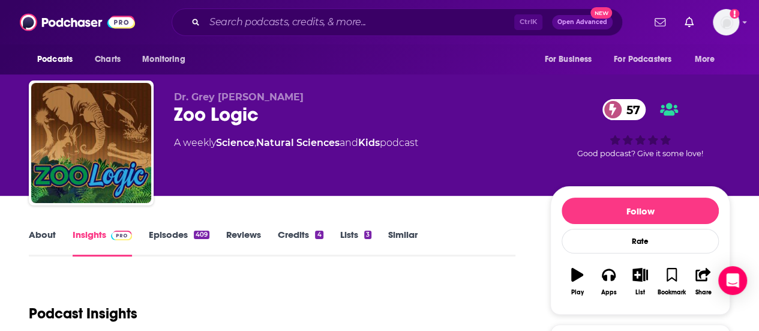
scroll to position [77, 0]
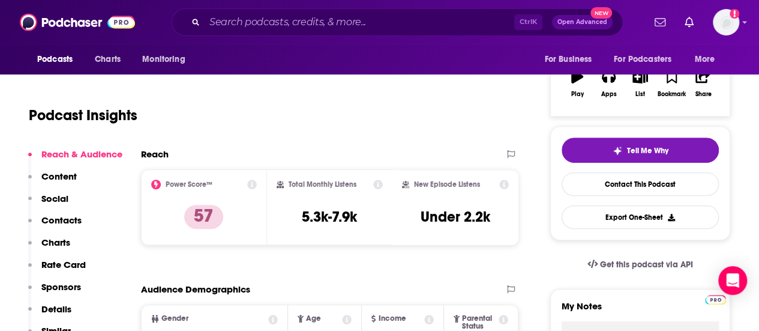
scroll to position [200, 0]
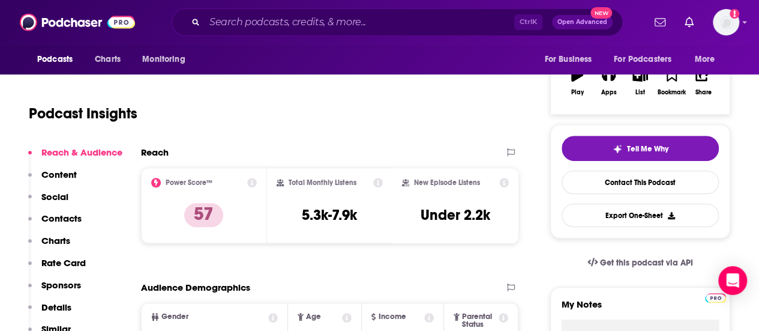
click at [51, 218] on p "Contacts" at bounding box center [61, 217] width 40 height 11
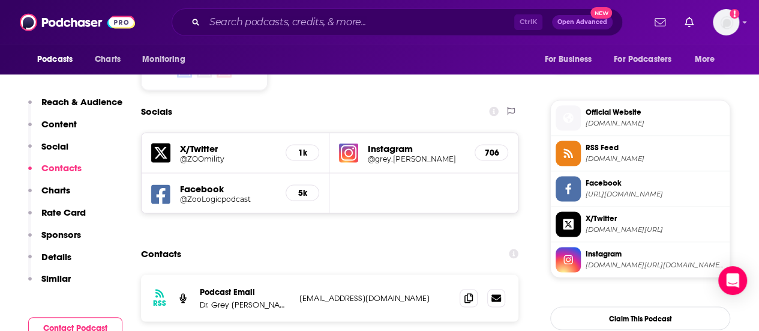
scroll to position [1029, 0]
click at [472, 292] on icon at bounding box center [468, 297] width 8 height 10
click at [470, 288] on span at bounding box center [469, 297] width 18 height 18
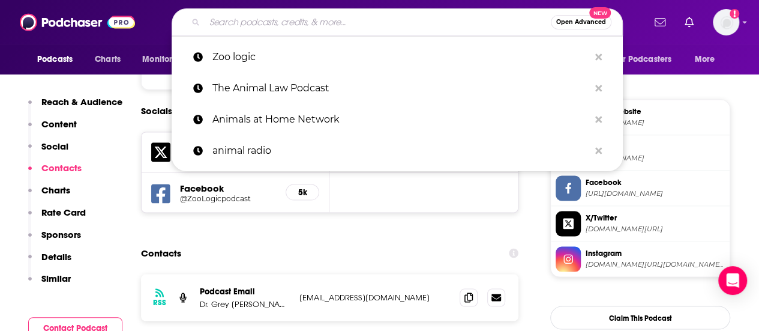
click at [369, 17] on input "Search podcasts, credits, & more..." at bounding box center [378, 22] width 346 height 19
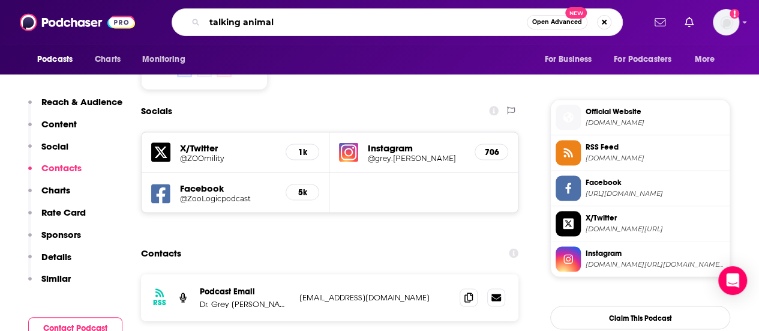
type input "talking animals"
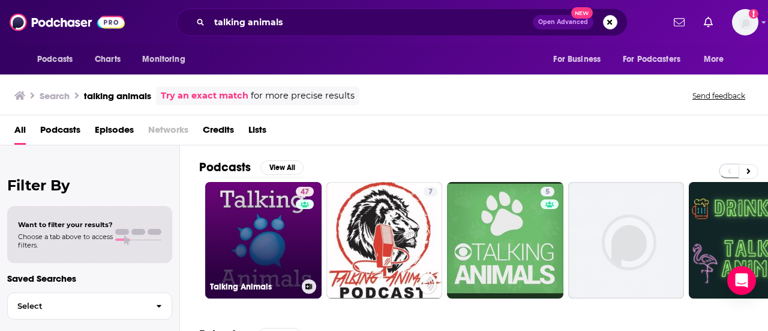
click at [263, 227] on link "47 Talking Animals" at bounding box center [263, 240] width 116 height 116
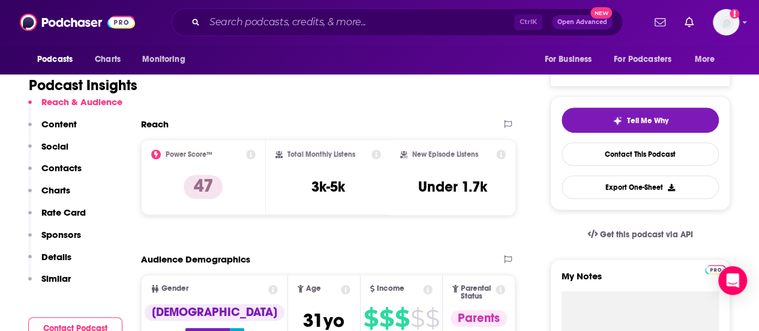
scroll to position [277, 0]
